Goal: Task Accomplishment & Management: Manage account settings

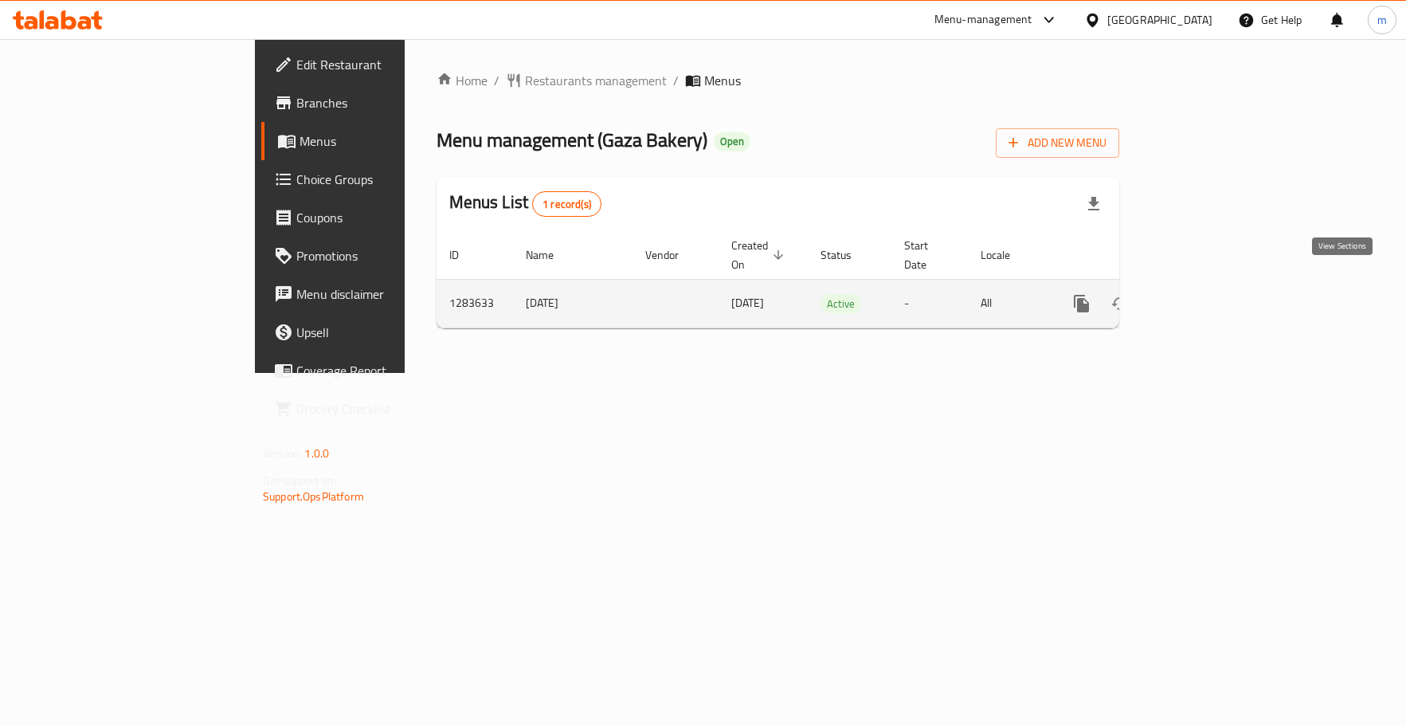
click at [1206, 294] on icon "enhanced table" at bounding box center [1196, 303] width 19 height 19
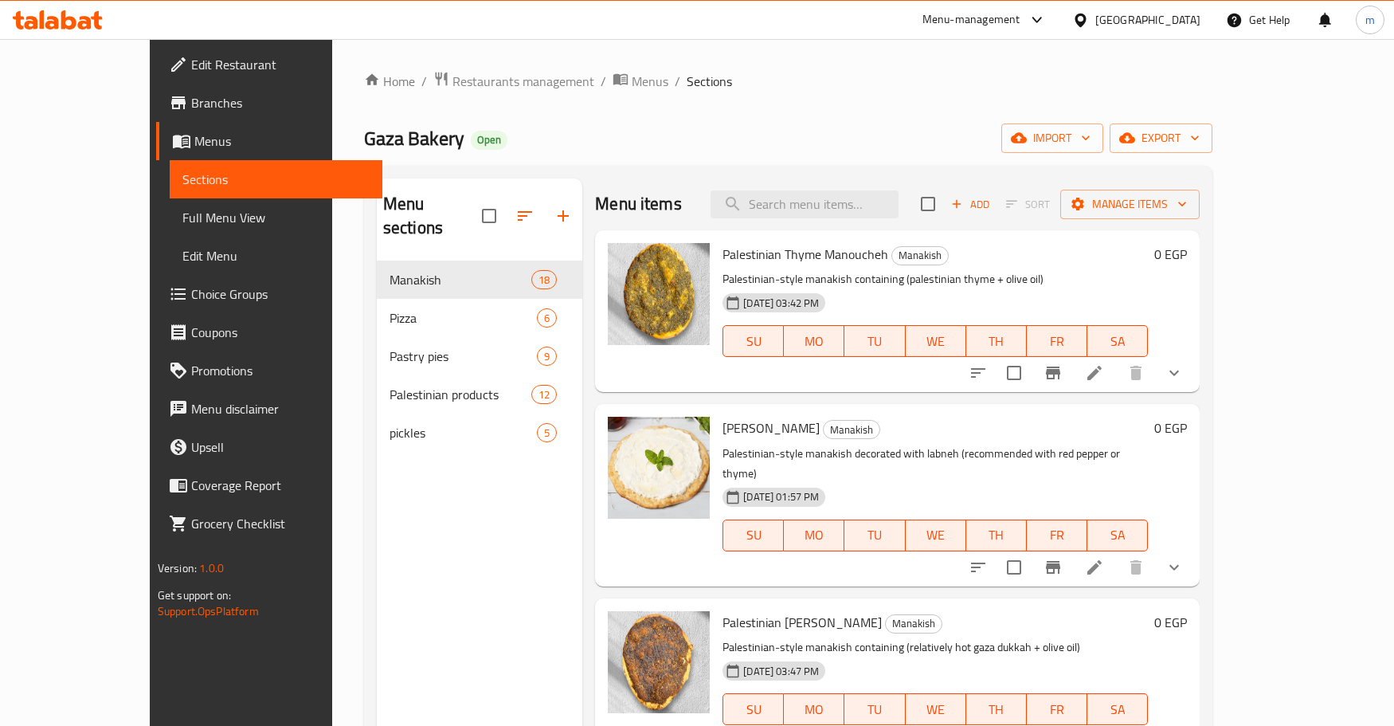
click at [191, 296] on span "Choice Groups" at bounding box center [280, 293] width 178 height 19
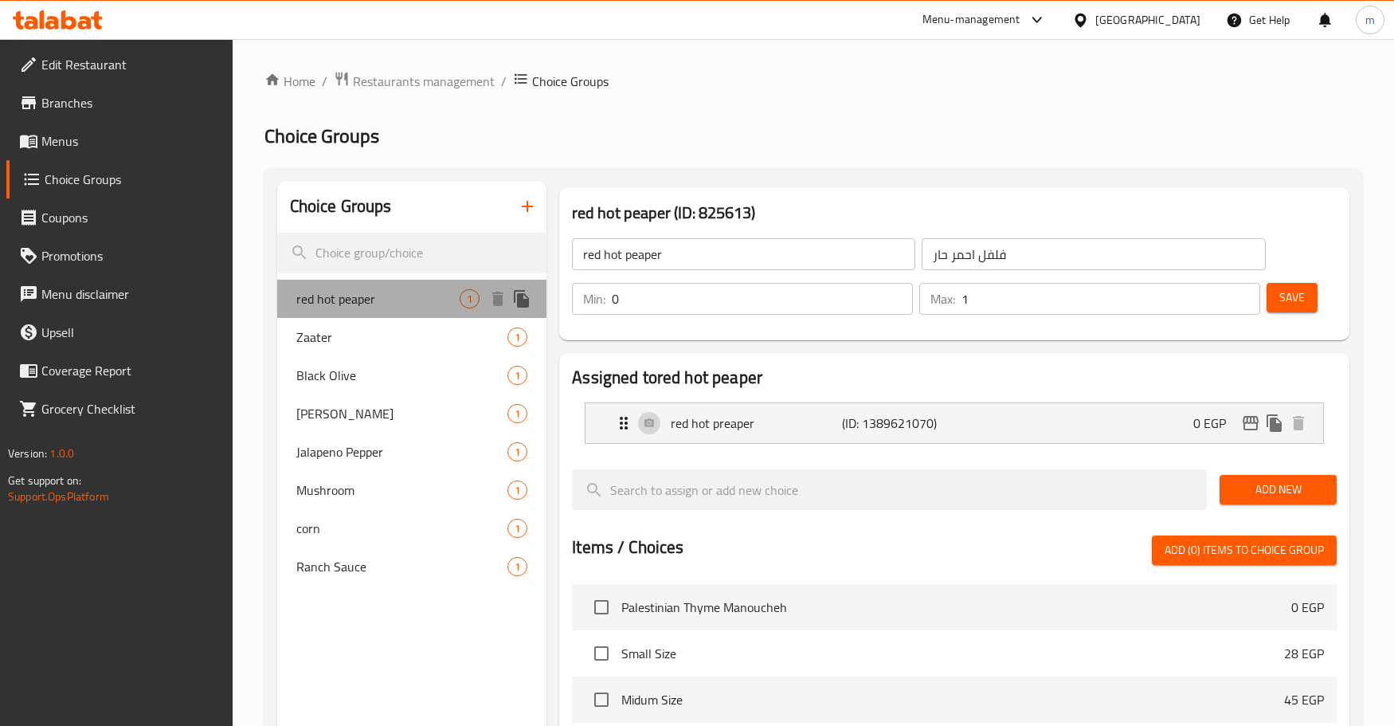
click at [381, 301] on span "red hot peaper" at bounding box center [377, 298] width 163 height 19
click at [359, 389] on div "Black Olive 1" at bounding box center [412, 375] width 270 height 38
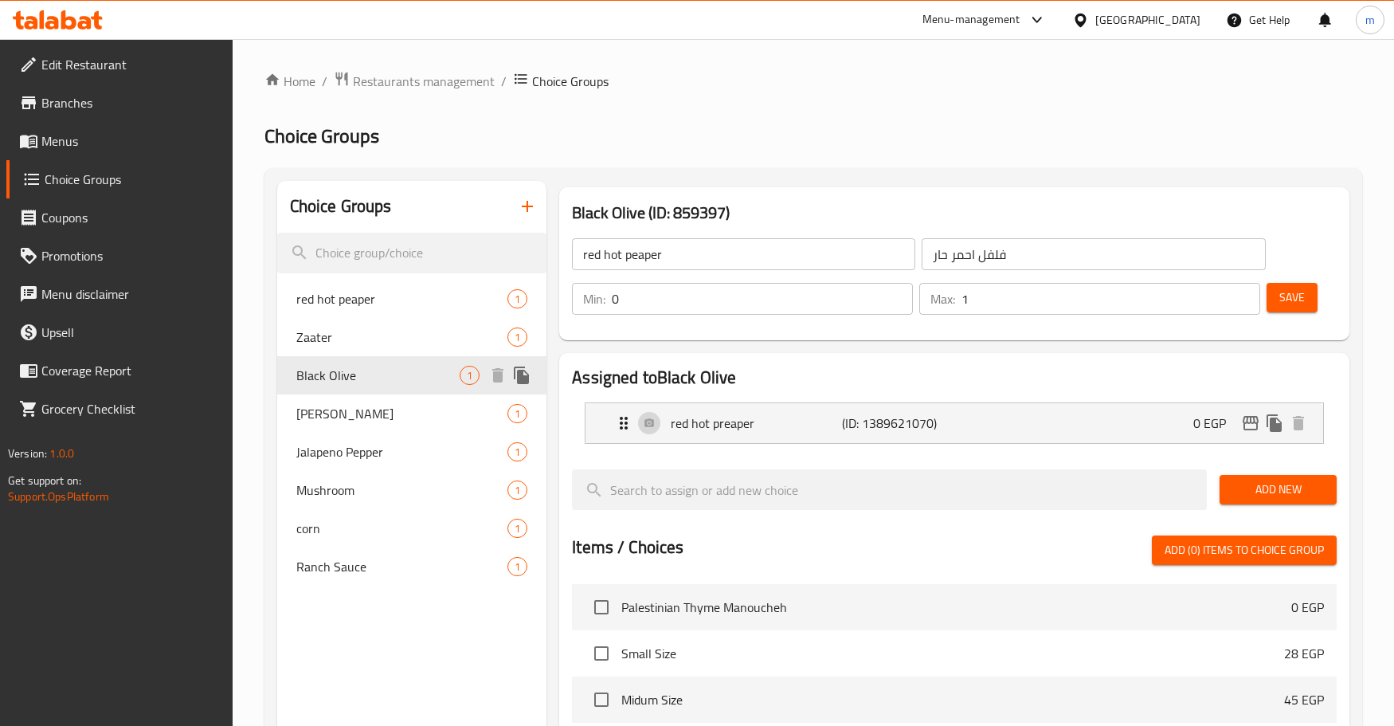
type input "Black Olive"
type input "زيتون اسود"
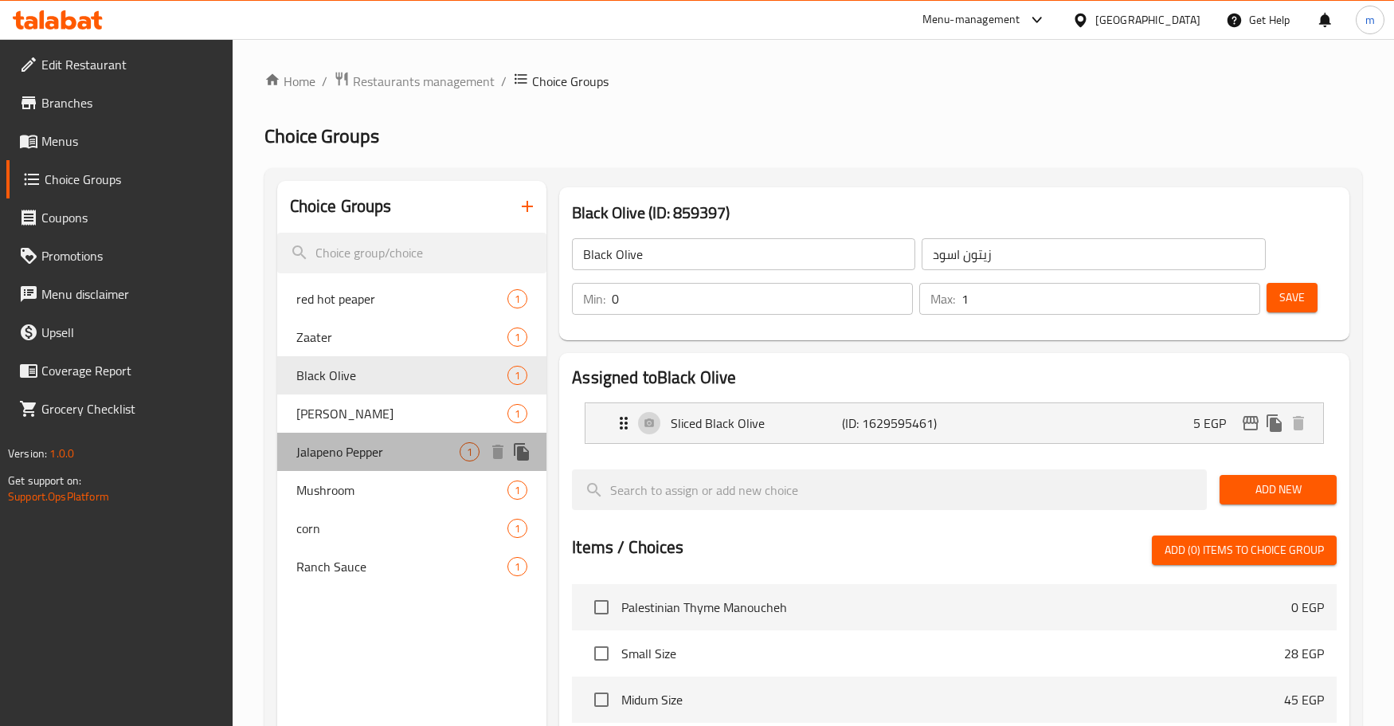
click at [385, 455] on span "Jalapeno Pepper" at bounding box center [377, 451] width 163 height 19
type input "Jalapeno Pepper"
type input "فلفل هالبينو"
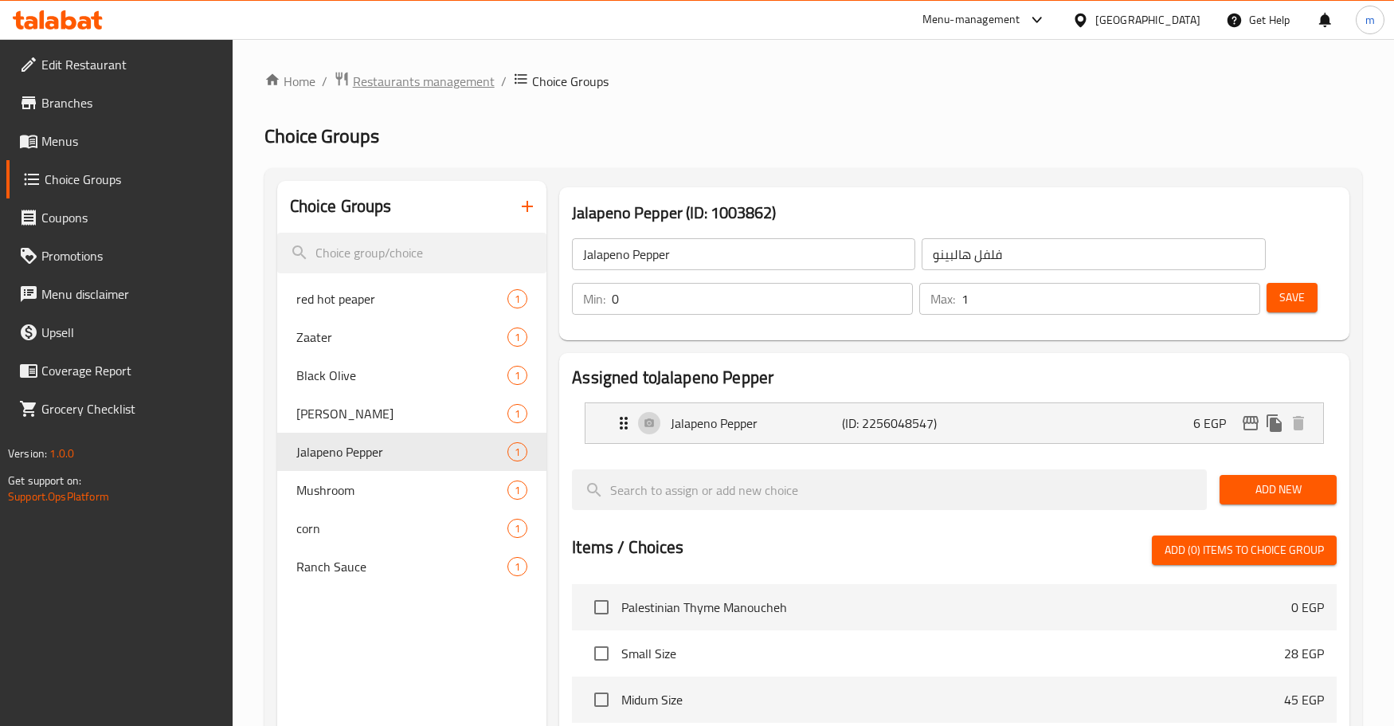
click at [401, 88] on span "Restaurants management" at bounding box center [424, 81] width 142 height 19
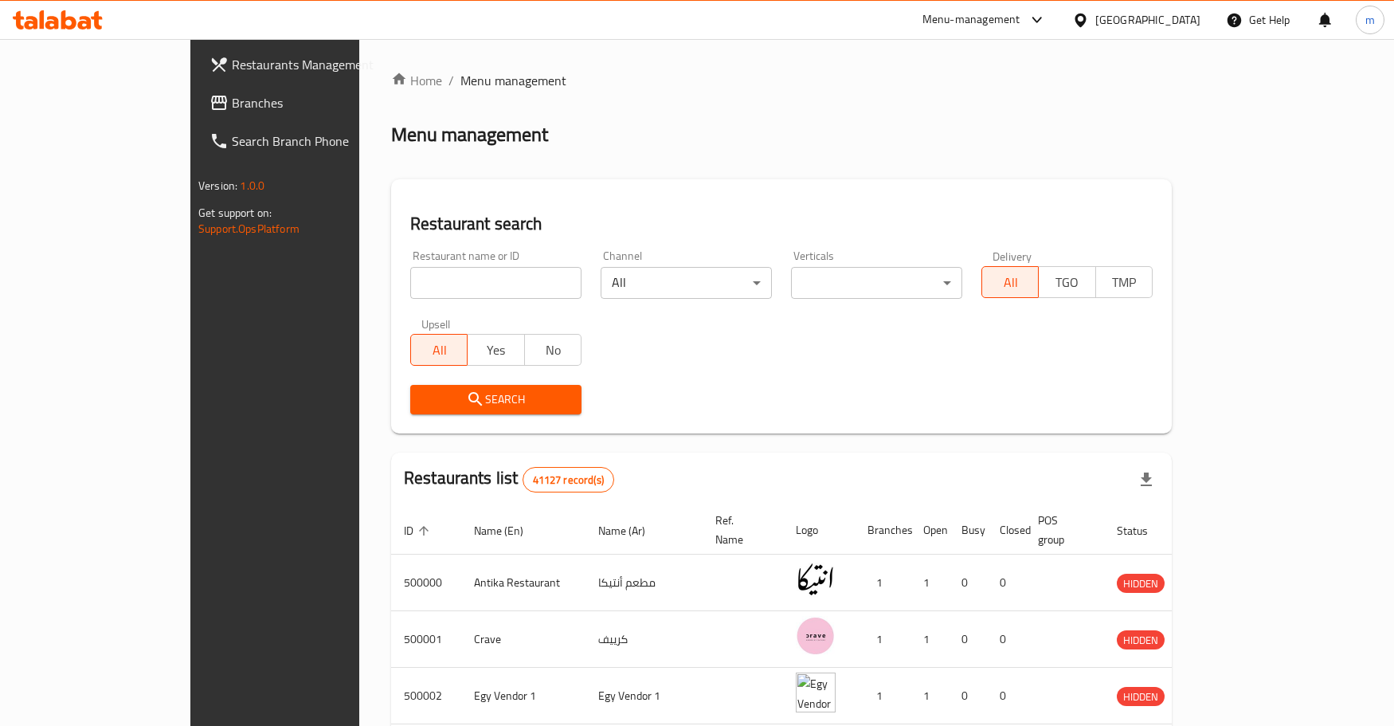
click at [232, 108] on span "Branches" at bounding box center [321, 102] width 178 height 19
